Goal: Task Accomplishment & Management: Manage account settings

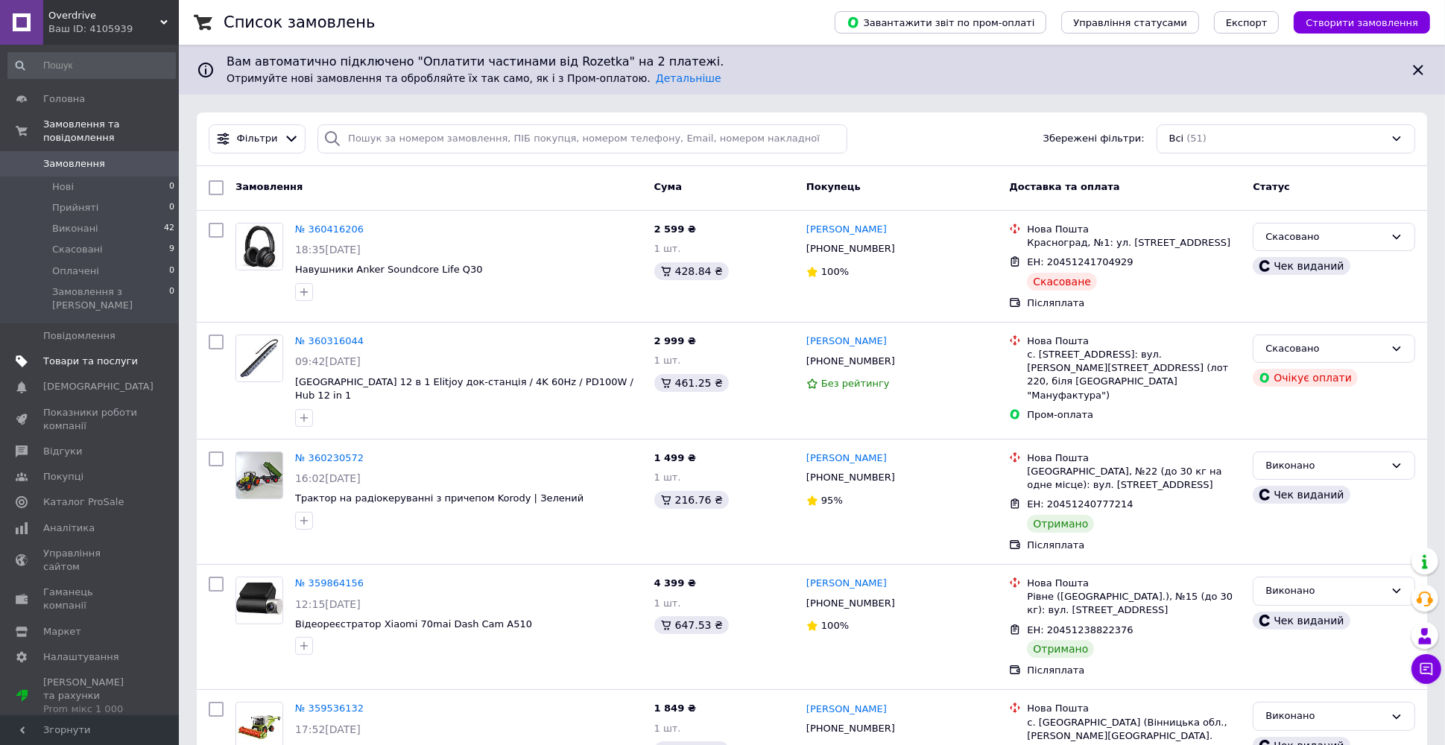
click at [55, 355] on span "Товари та послуги" at bounding box center [90, 361] width 95 height 13
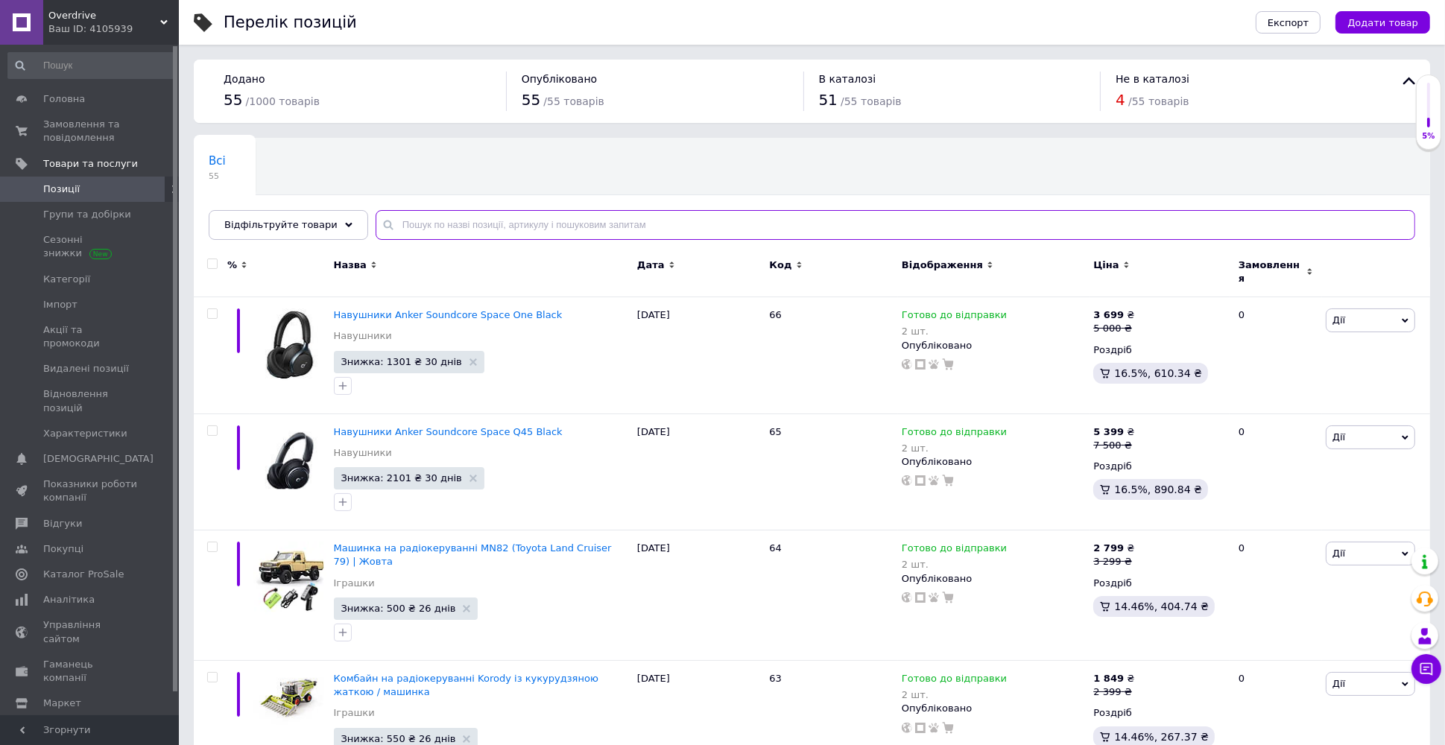
paste input "Машинка на радіокеруванні WLtoys 124010 / [GEOGRAPHIC_DATA]"
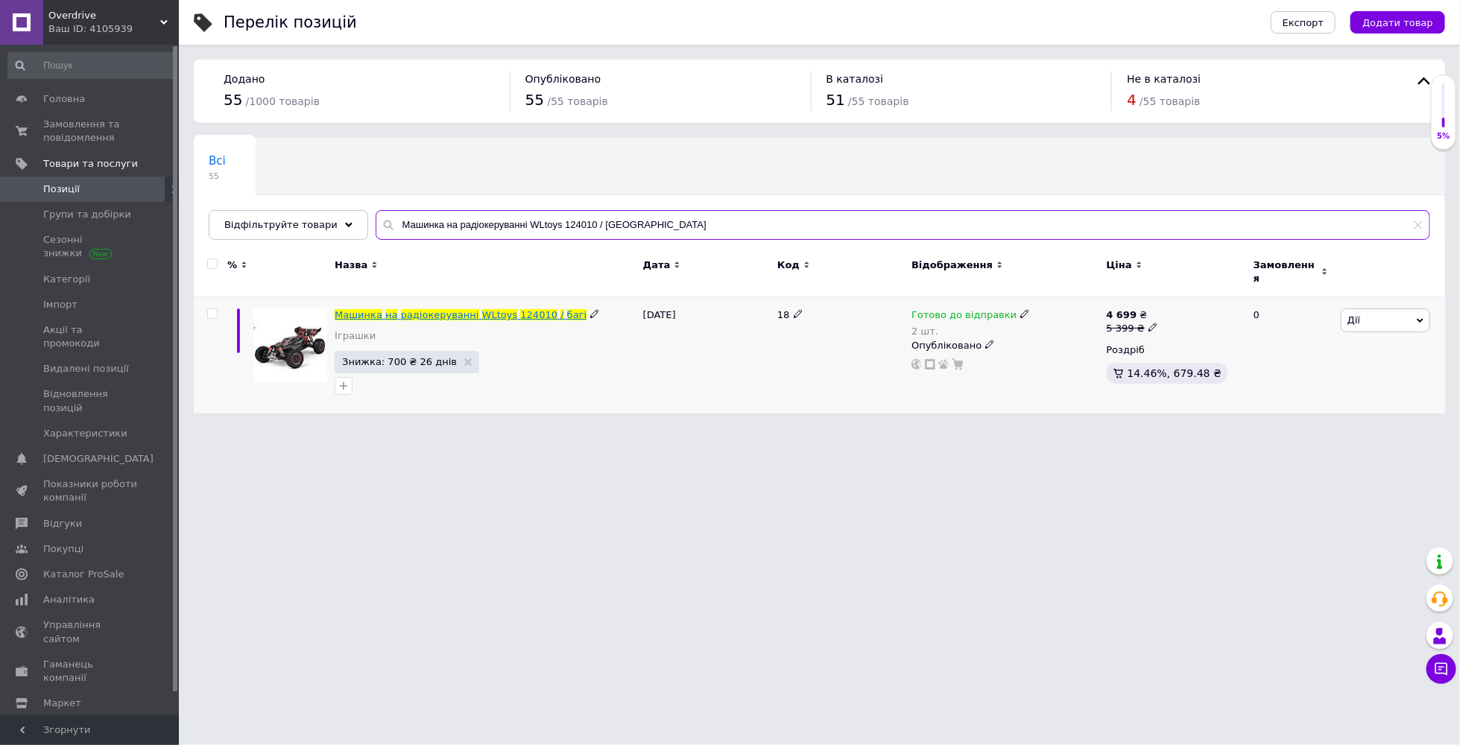
type input "Машинка на радіокеруванні WLtoys 124010 / [GEOGRAPHIC_DATA]"
click at [490, 309] on span "WLtoys" at bounding box center [500, 314] width 36 height 11
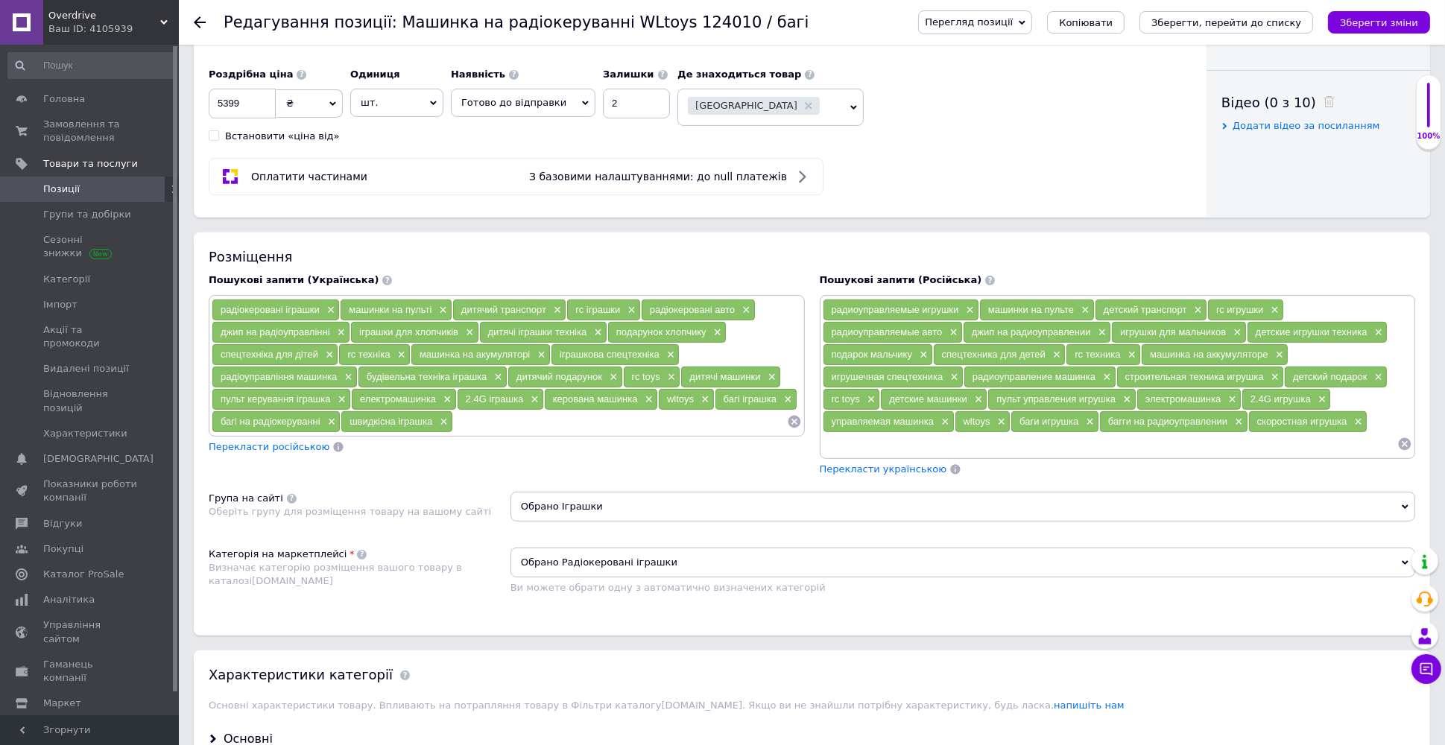
scroll to position [716, 0]
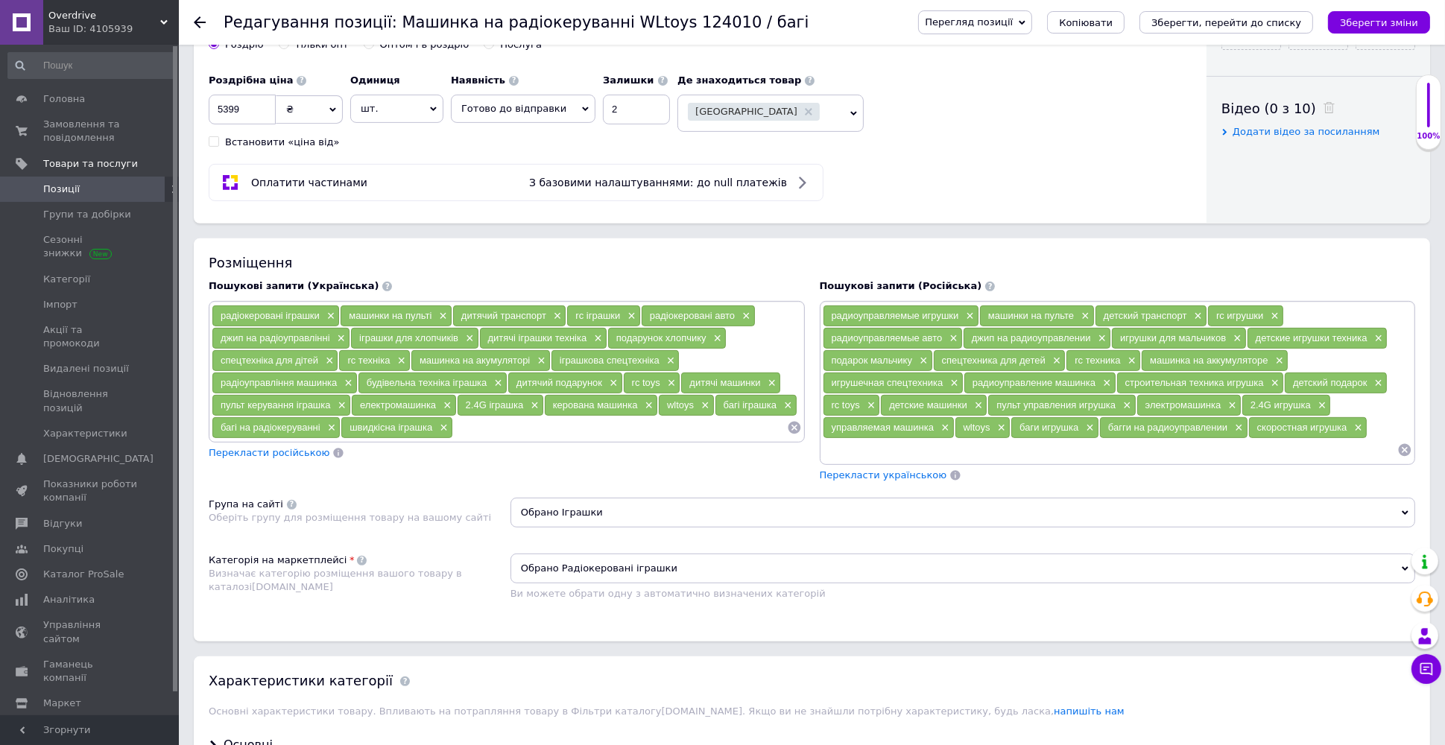
click at [991, 25] on span "Перегляд позиції" at bounding box center [969, 21] width 88 height 11
click at [1014, 70] on li "Зберегти та переглянути на маркетплейсі" at bounding box center [1035, 71] width 233 height 21
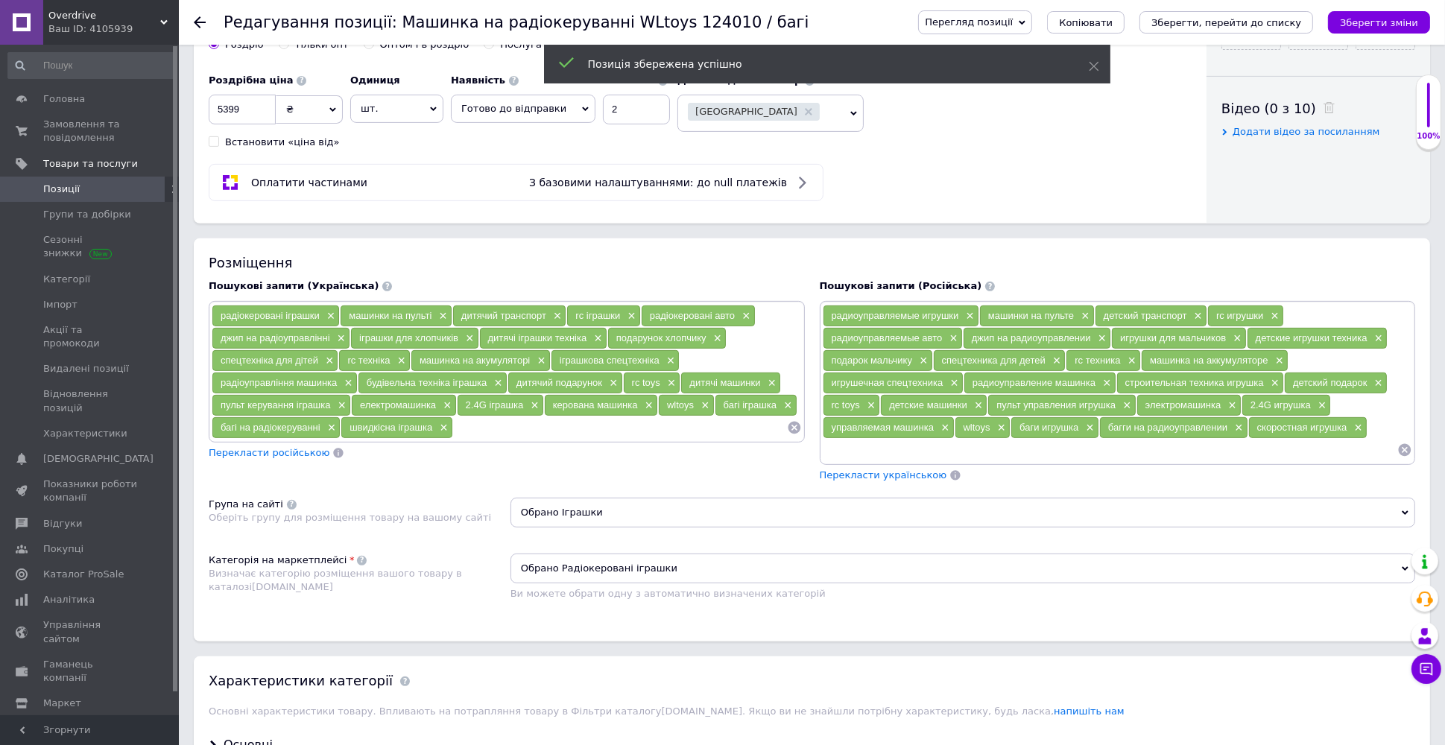
scroll to position [0, 0]
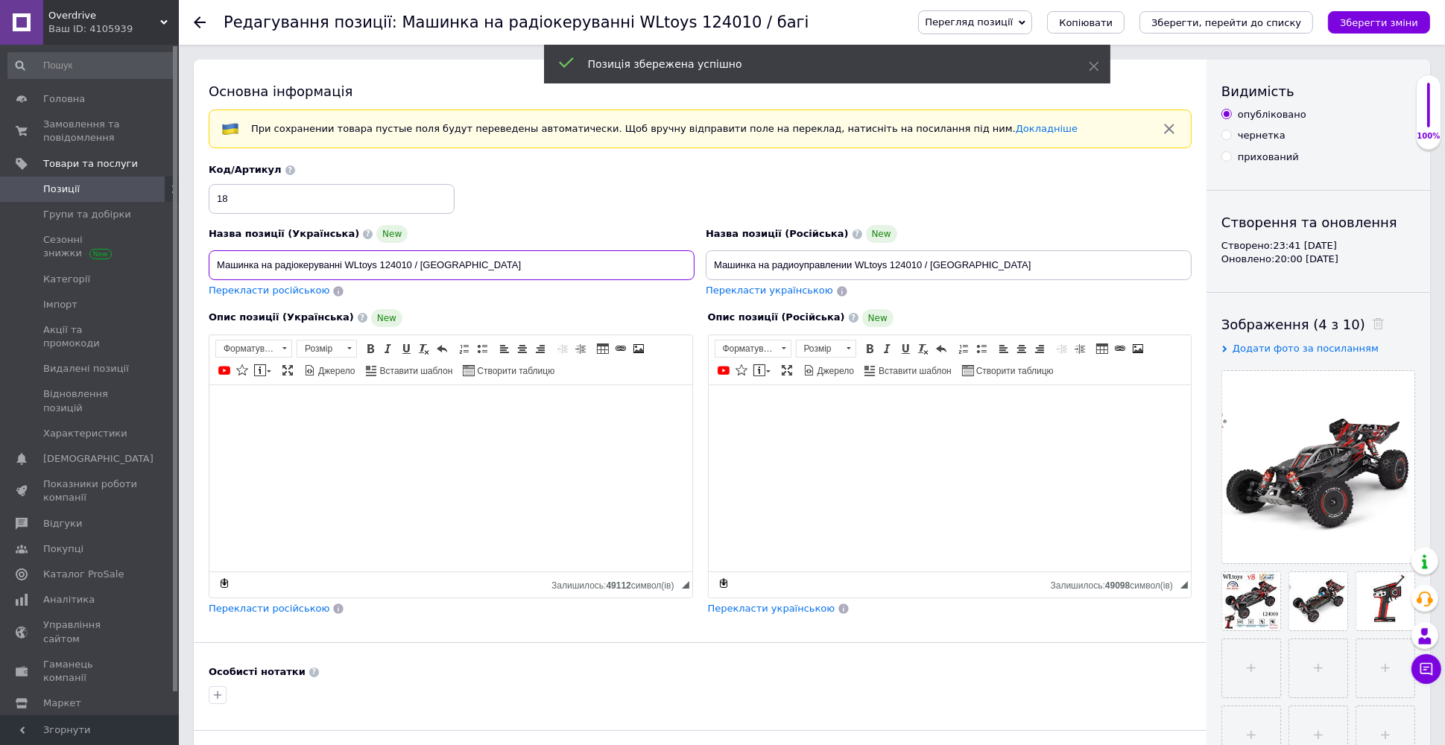
drag, startPoint x: 526, startPoint y: 256, endPoint x: 265, endPoint y: 243, distance: 262.0
click at [265, 243] on div "Назва позиції (Українська) New Машинка на радіокеруванні WLtoys 124010 / багі" at bounding box center [452, 252] width 486 height 55
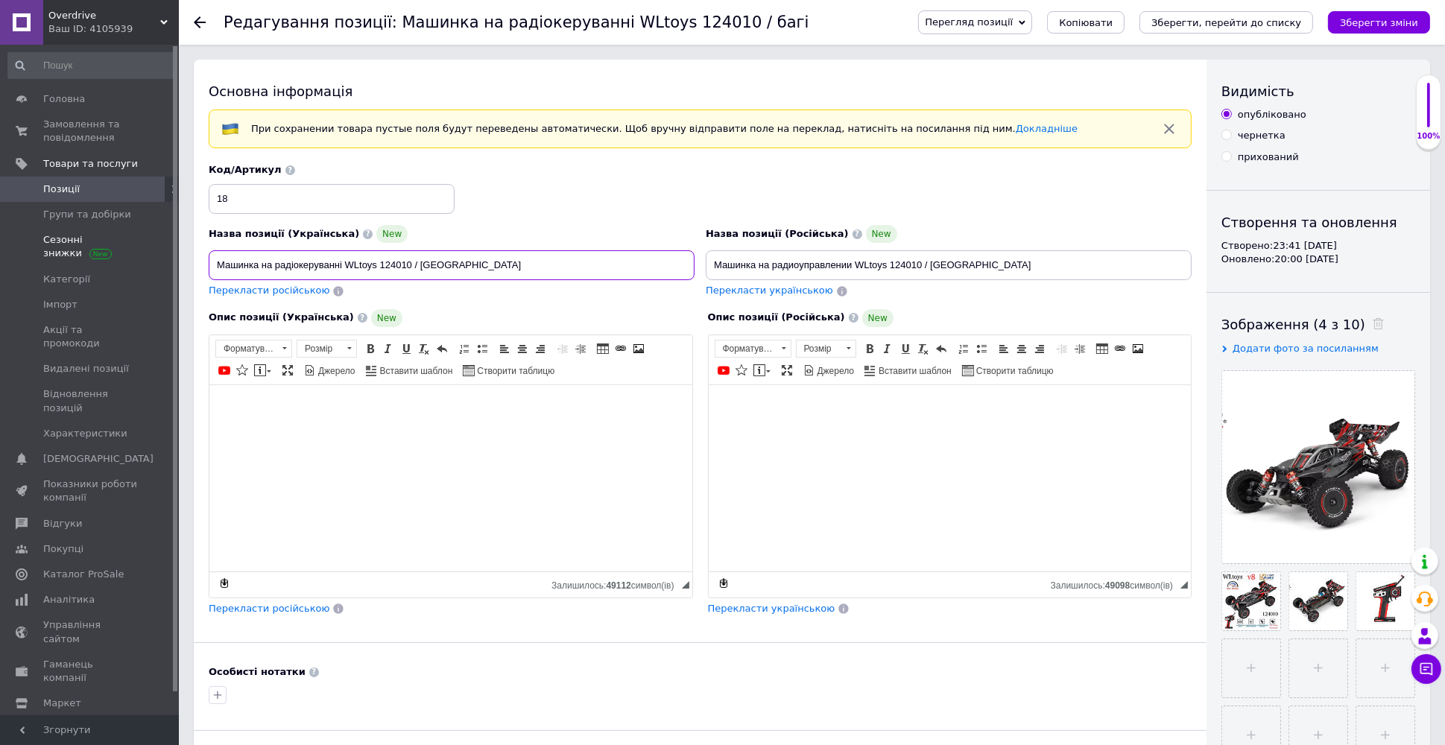
drag, startPoint x: 264, startPoint y: 261, endPoint x: 107, endPoint y: 262, distance: 156.6
checkbox input "true"
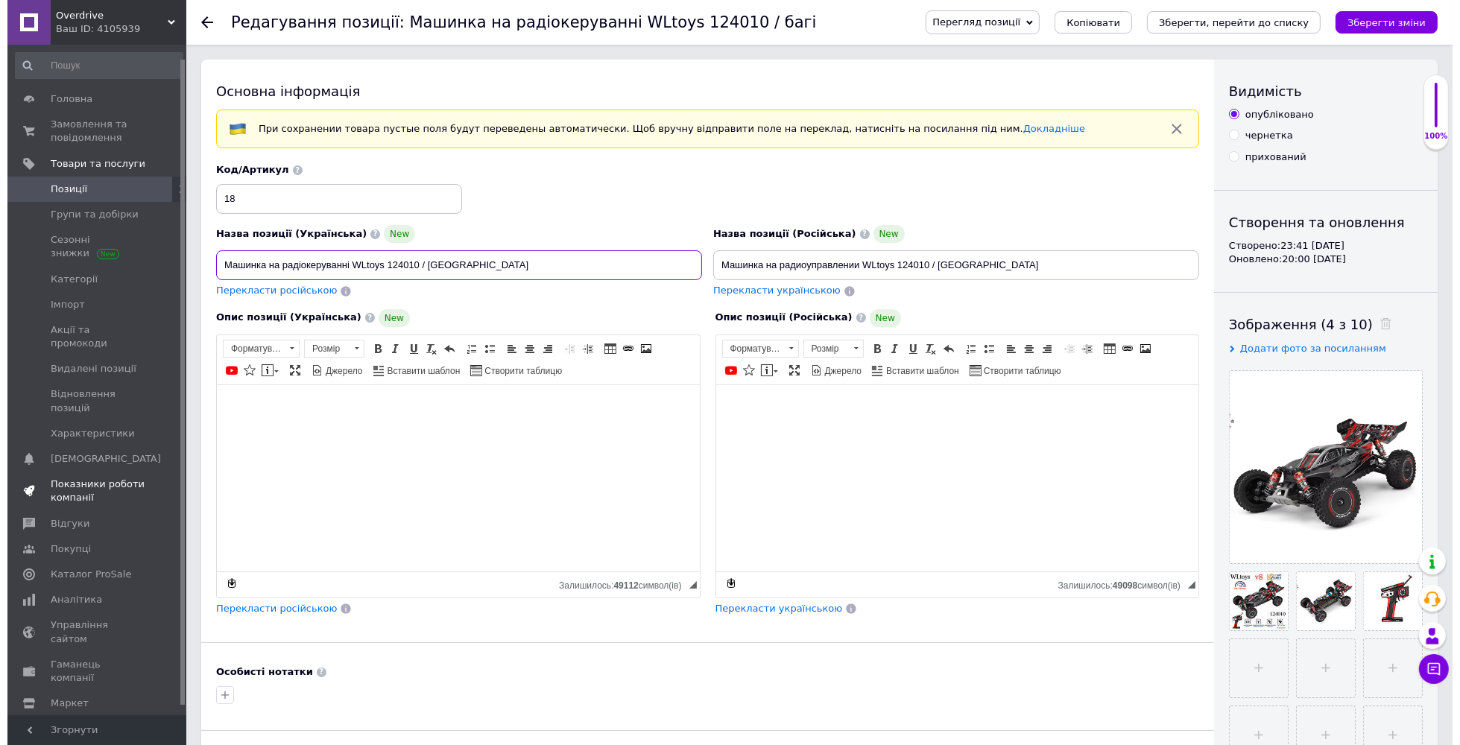
scroll to position [24, 0]
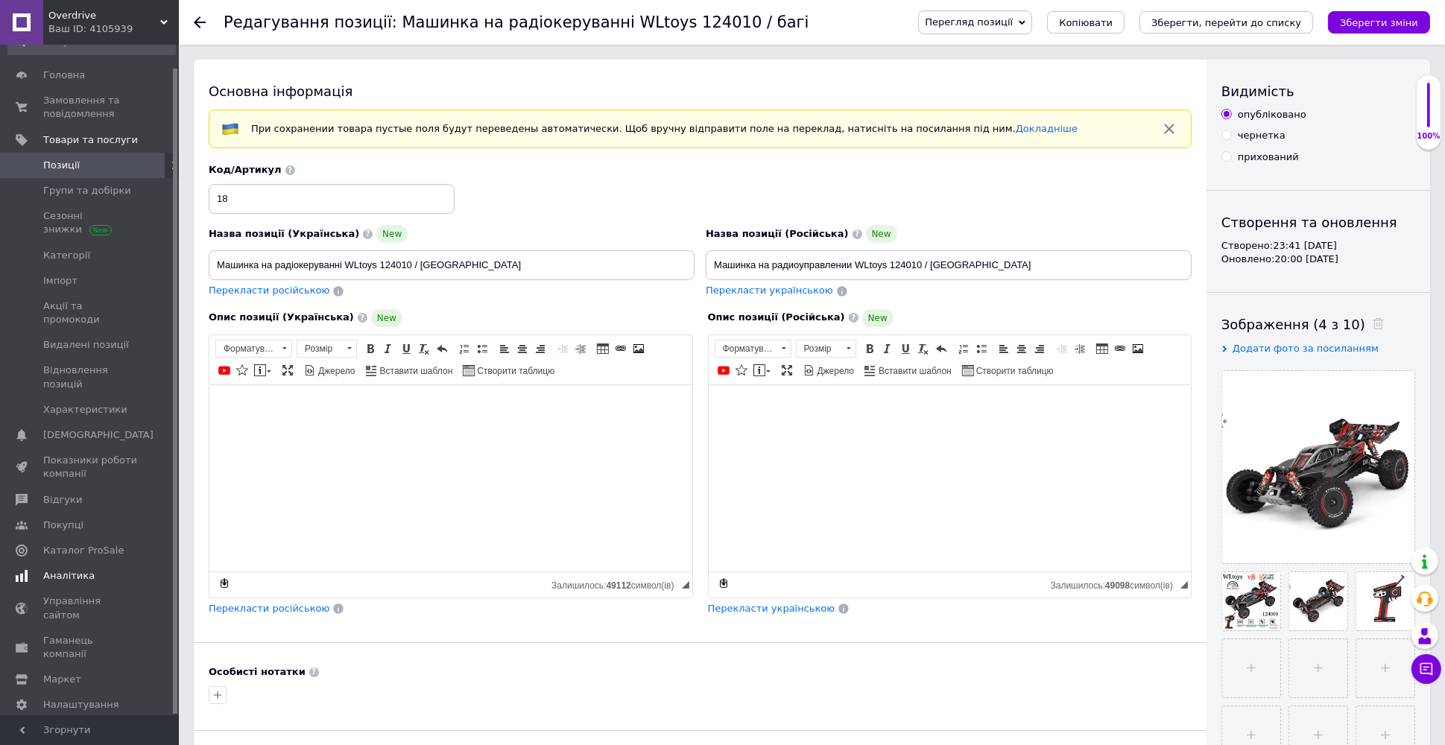
click at [104, 558] on span "Аналітика" at bounding box center [90, 576] width 95 height 13
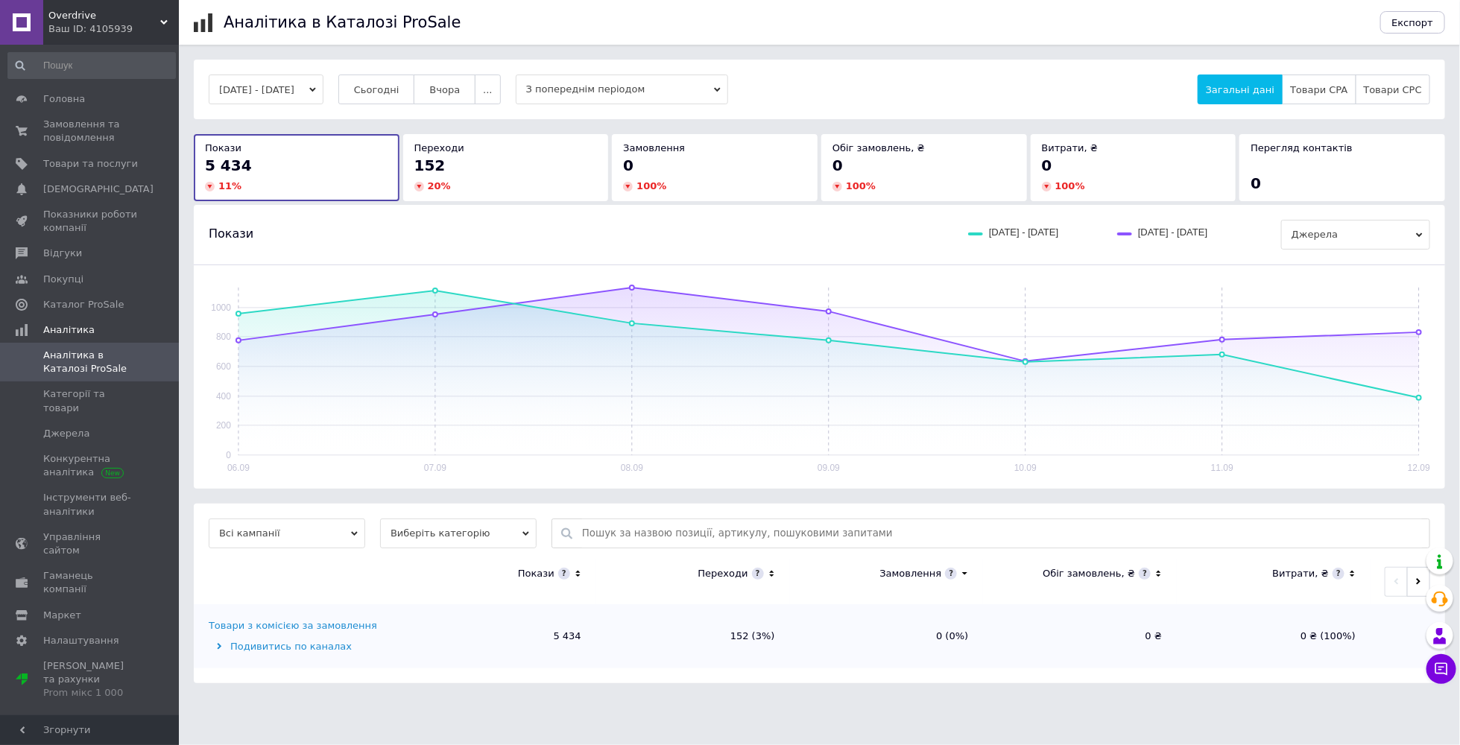
click at [612, 534] on input "text" at bounding box center [1002, 534] width 840 height 28
paste input "Машинка на радіокеруванні WLtoys 124010 / [GEOGRAPHIC_DATA]"
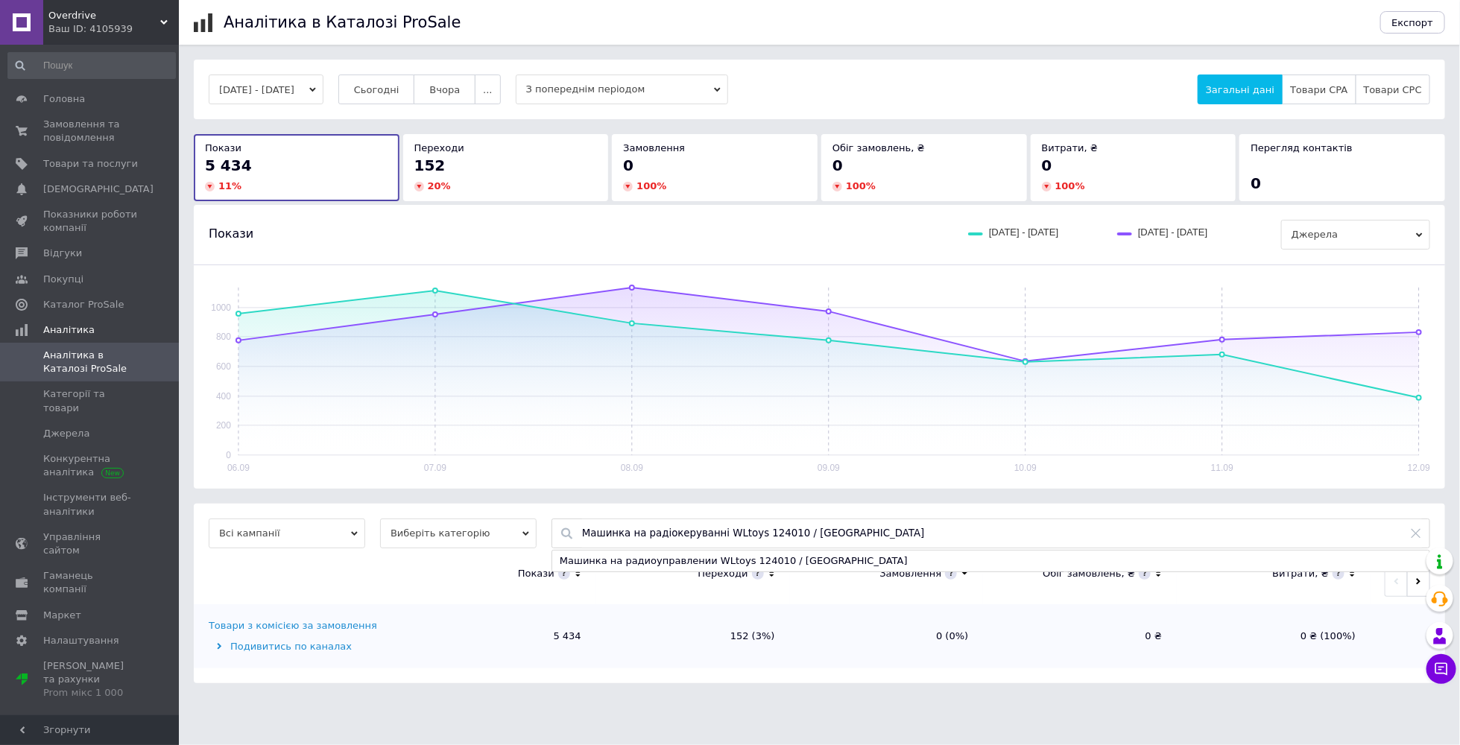
click at [618, 552] on div "Машинка на радиоуправлении WLtoys 124010 / [GEOGRAPHIC_DATA]" at bounding box center [990, 561] width 877 height 21
type input "Машинка на радиоуправлении WLtoys 124010 / [GEOGRAPHIC_DATA]"
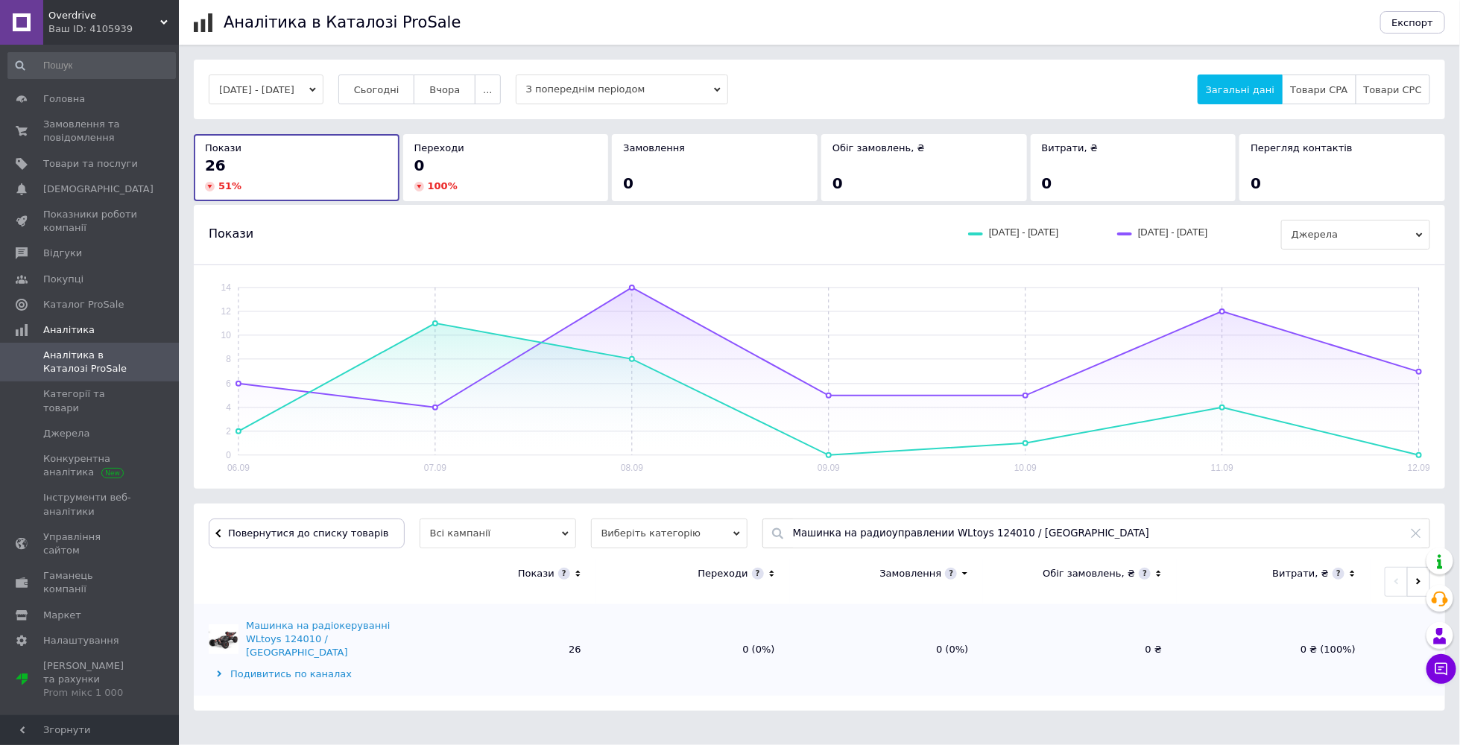
click at [152, 31] on div "Ваш ID: 4105939" at bounding box center [113, 28] width 130 height 13
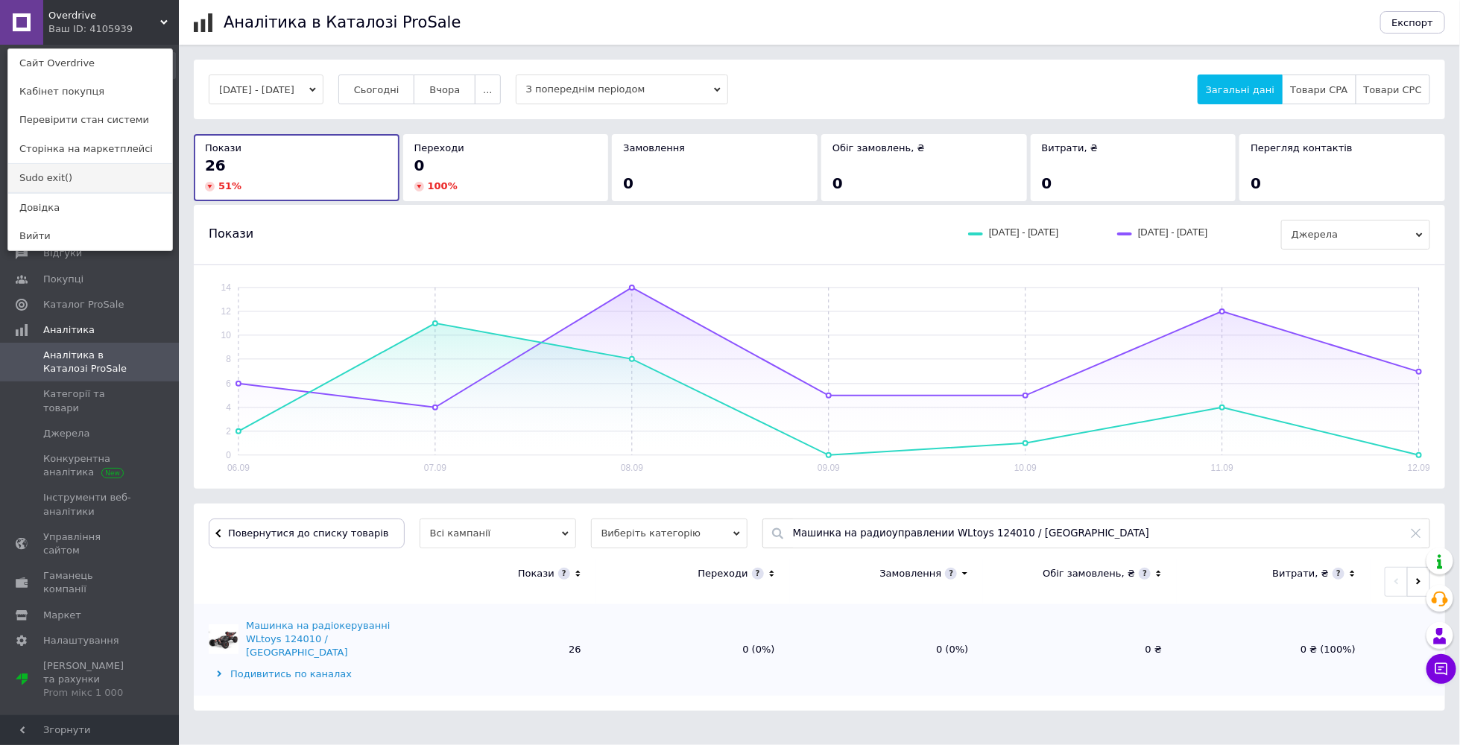
click at [116, 176] on link "Sudo exit()" at bounding box center [90, 178] width 164 height 28
